Goal: Information Seeking & Learning: Learn about a topic

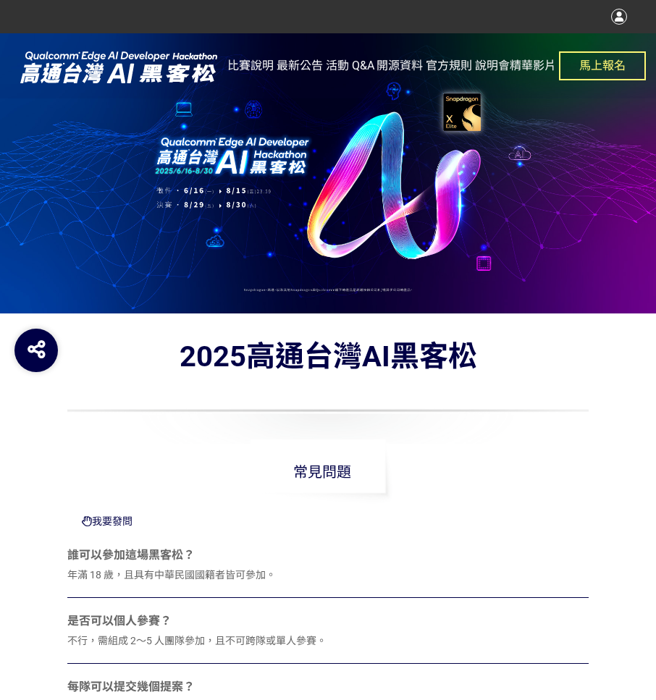
click at [434, 237] on div at bounding box center [328, 173] width 656 height 280
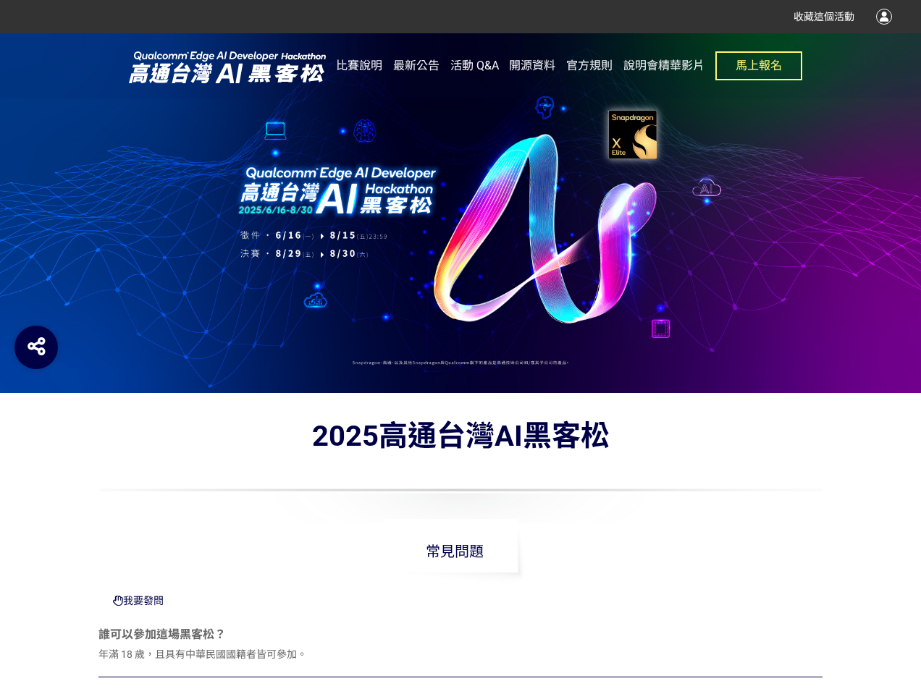
click at [212, 79] on img at bounding box center [227, 66] width 217 height 36
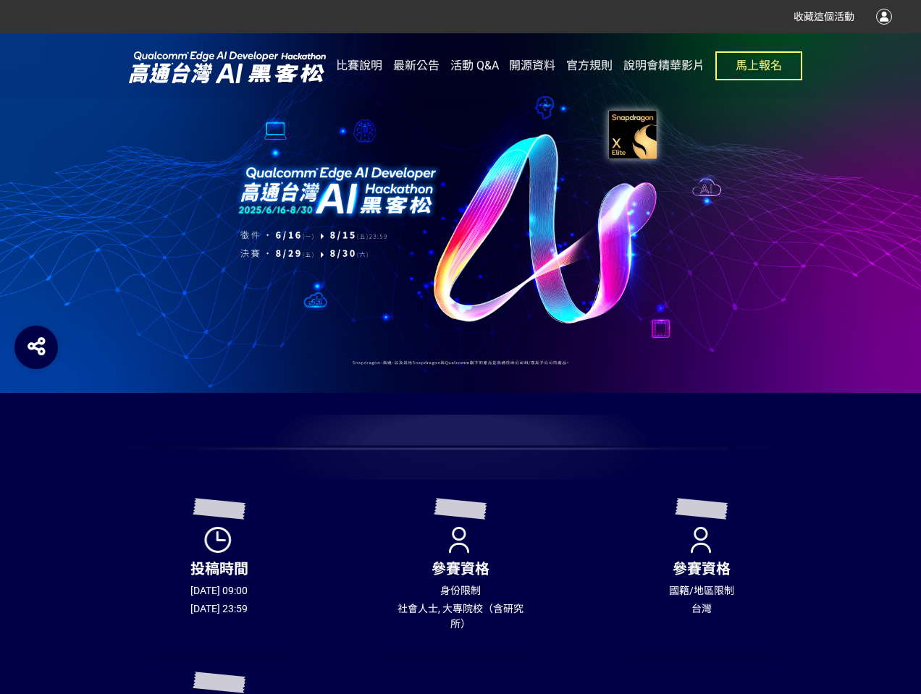
click at [258, 71] on img at bounding box center [227, 66] width 217 height 36
click at [185, 67] on img at bounding box center [227, 66] width 217 height 36
click at [356, 208] on div at bounding box center [460, 213] width 921 height 360
click at [336, 203] on div at bounding box center [460, 213] width 921 height 360
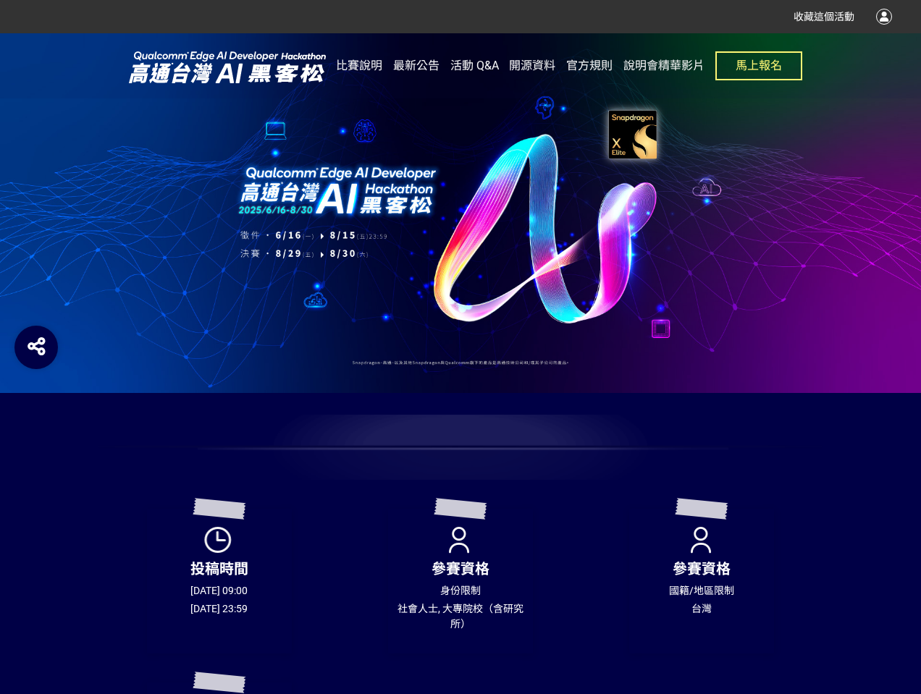
click at [543, 232] on div at bounding box center [460, 213] width 921 height 360
click at [222, 70] on img at bounding box center [227, 66] width 217 height 36
click at [175, 70] on img at bounding box center [227, 66] width 217 height 36
click at [201, 72] on img at bounding box center [227, 66] width 217 height 36
click at [182, 71] on img at bounding box center [227, 66] width 217 height 36
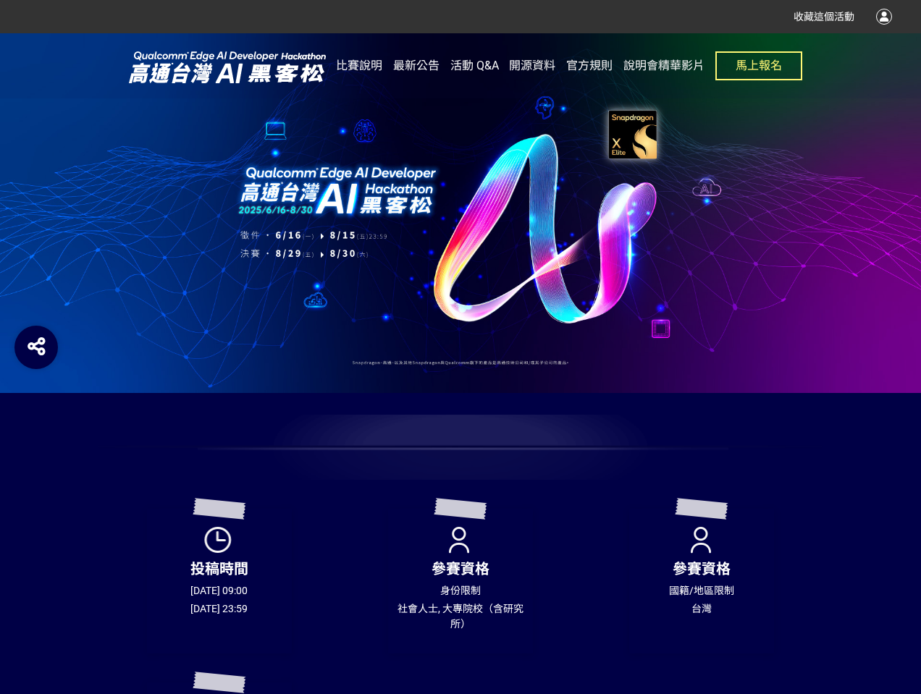
click at [598, 229] on div at bounding box center [460, 213] width 921 height 360
click at [515, 268] on div at bounding box center [460, 213] width 921 height 360
click at [363, 65] on span "比賽說明" at bounding box center [359, 66] width 46 height 14
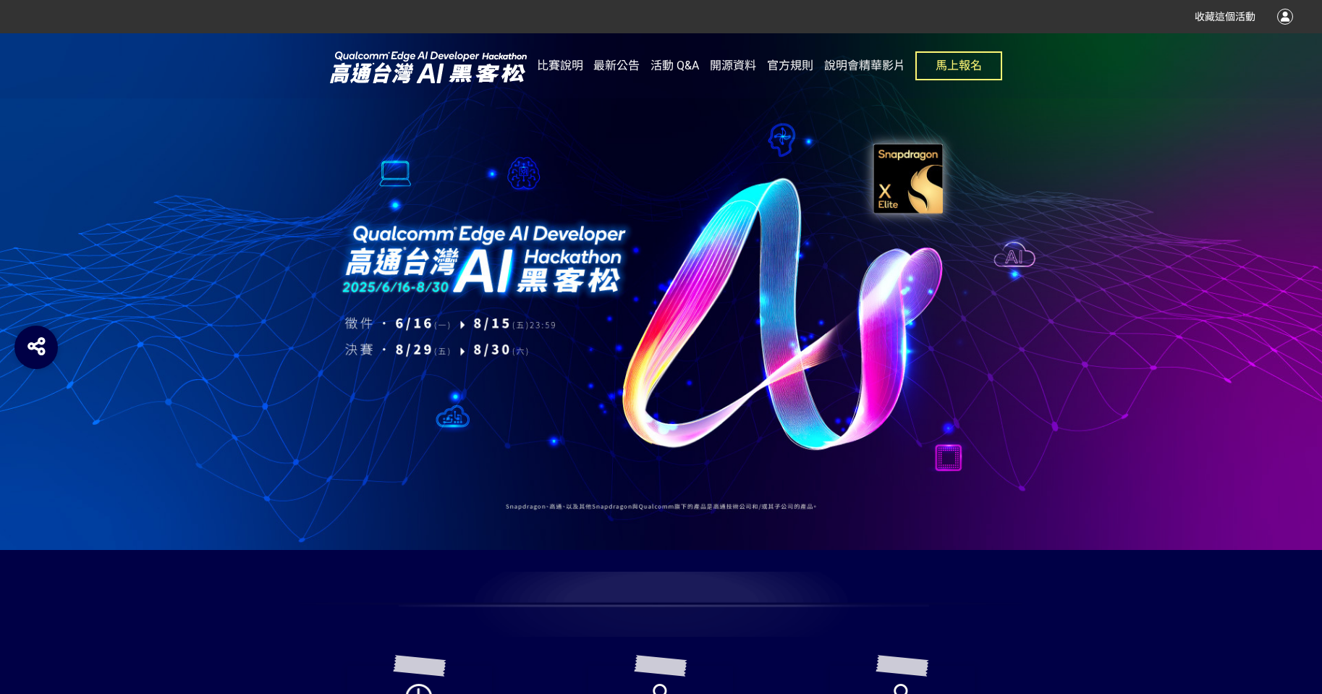
click at [586, 64] on div "比賽說明 最新公告 活動 Q&A 開源資料 官方規則 說明會精華影片 馬上報名" at bounding box center [770, 65] width 466 height 65
click at [570, 68] on span "比賽說明" at bounding box center [560, 66] width 46 height 14
click at [607, 69] on span "最新公告" at bounding box center [617, 66] width 46 height 14
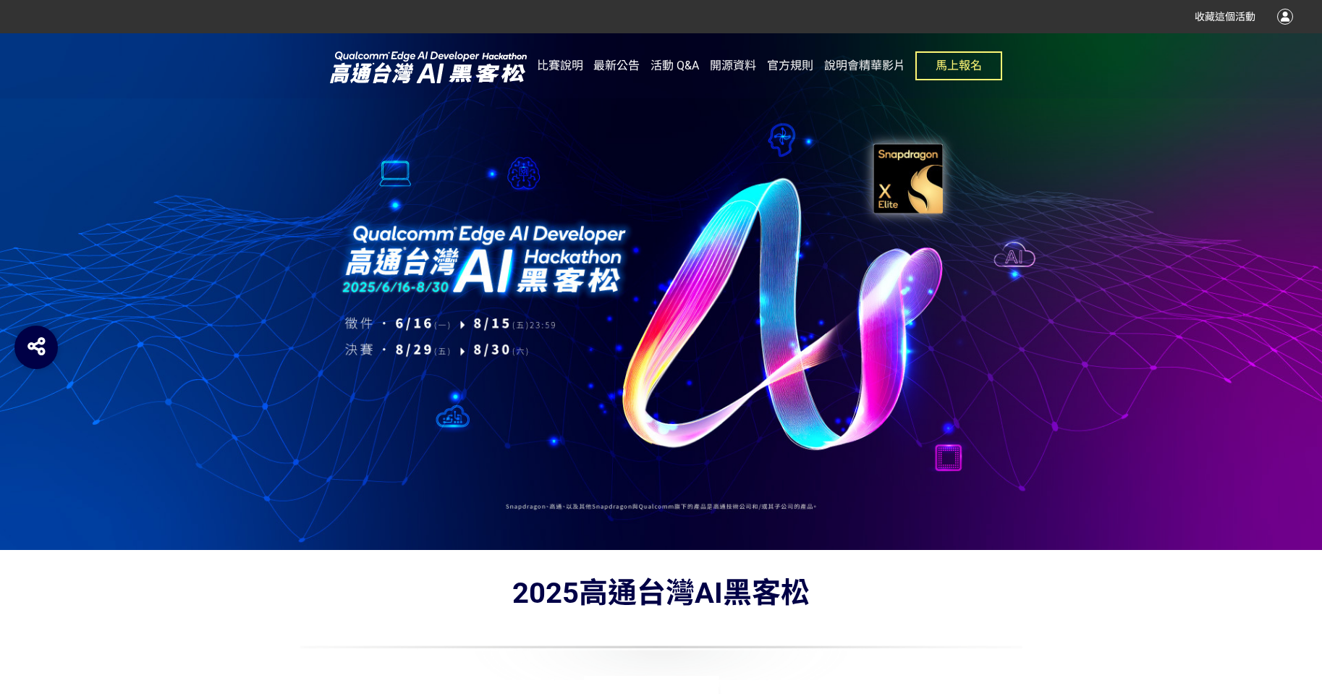
click at [623, 64] on span "最新公告" at bounding box center [617, 66] width 46 height 14
click at [655, 66] on span "活動 Q&A" at bounding box center [675, 66] width 48 height 14
drag, startPoint x: 492, startPoint y: 297, endPoint x: 463, endPoint y: 355, distance: 64.4
click at [491, 300] on div at bounding box center [661, 291] width 1322 height 517
drag, startPoint x: 455, startPoint y: 408, endPoint x: 460, endPoint y: 366, distance: 42.3
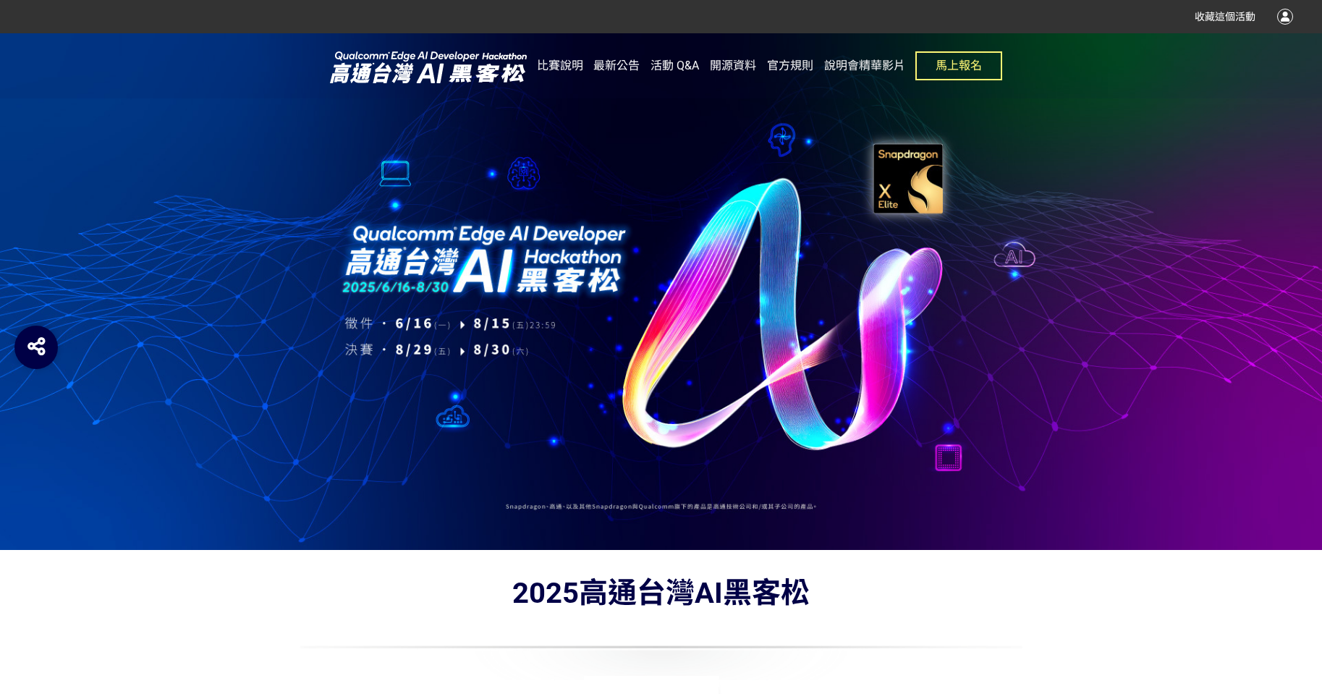
click at [458, 408] on div at bounding box center [661, 291] width 1322 height 517
drag, startPoint x: 403, startPoint y: 169, endPoint x: 551, endPoint y: 177, distance: 147.9
click at [405, 168] on div at bounding box center [661, 291] width 1322 height 517
drag, startPoint x: 551, startPoint y: 177, endPoint x: 603, endPoint y: 190, distance: 53.5
click at [560, 180] on div at bounding box center [661, 291] width 1322 height 517
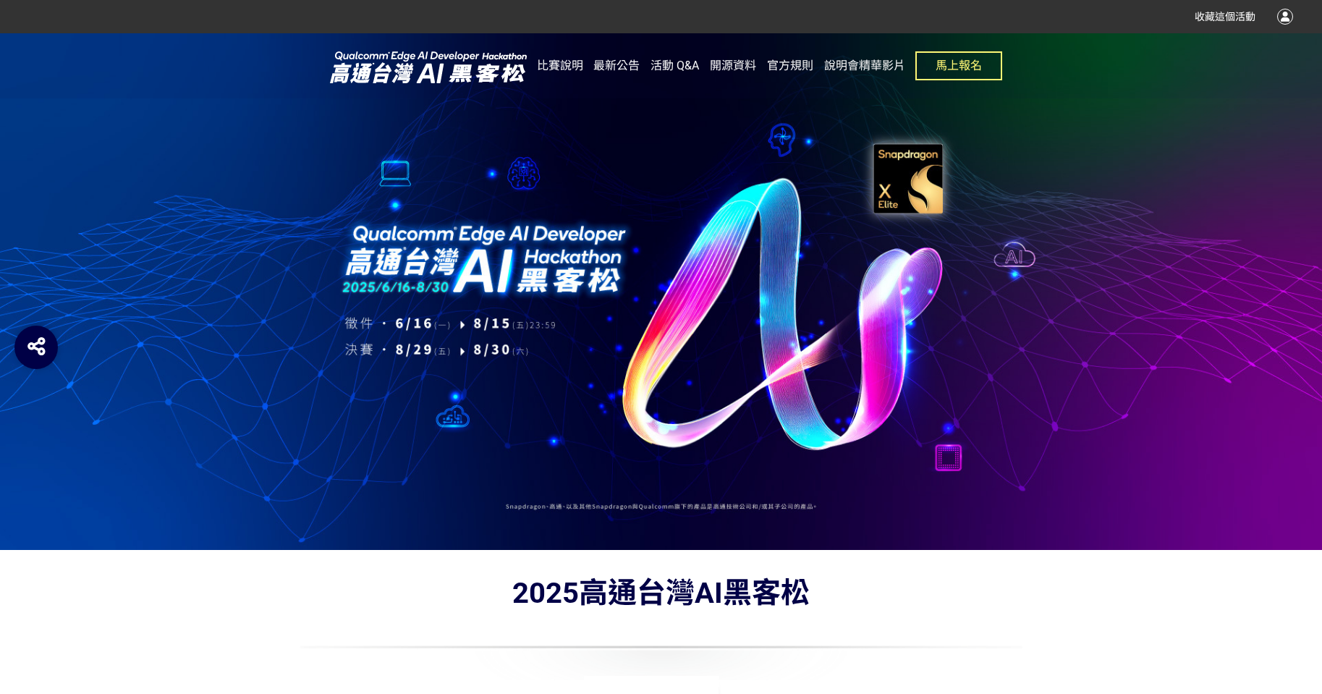
drag, startPoint x: 863, startPoint y: 182, endPoint x: 874, endPoint y: 180, distance: 11.1
click at [655, 180] on div at bounding box center [661, 291] width 1322 height 517
click at [655, 182] on div at bounding box center [661, 291] width 1322 height 517
click at [655, 183] on div at bounding box center [661, 291] width 1322 height 517
click at [655, 71] on span "說明會精華影片" at bounding box center [864, 66] width 81 height 14
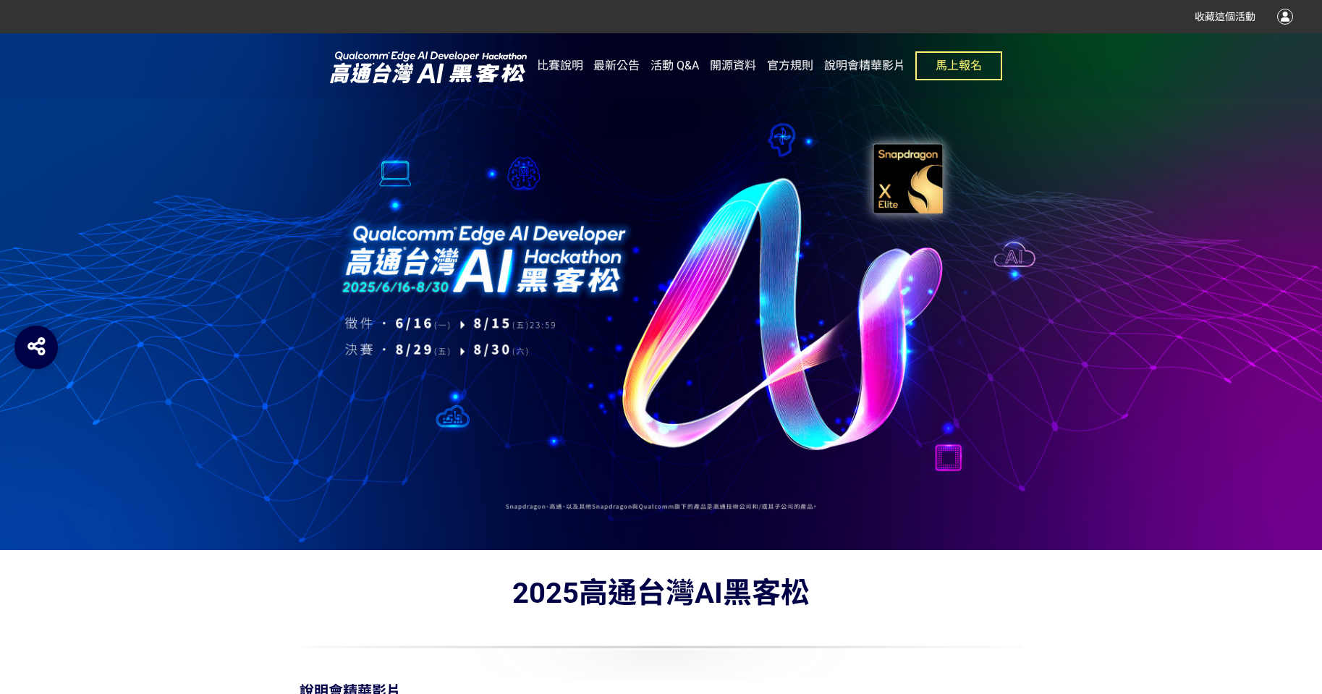
click at [655, 67] on span "說明會精華影片" at bounding box center [864, 66] width 81 height 14
